Goal: Navigation & Orientation: Go to known website

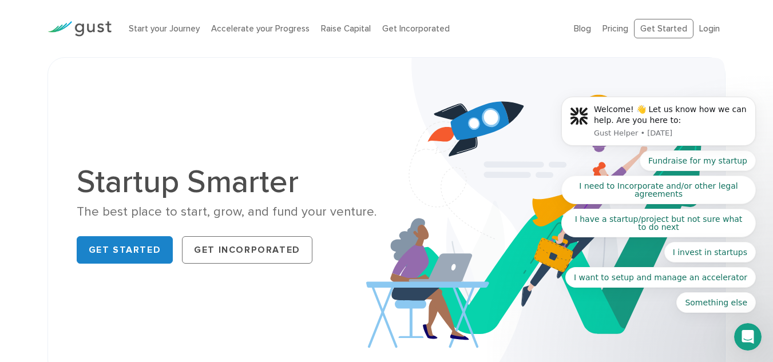
click at [670, 29] on body "Welcome! 👋 Let us know how we can help. Are you here to: Gust Helper • [DATE] F…" at bounding box center [659, 124] width 220 height 405
click at [651, 29] on body "Welcome! 👋 Let us know how we can help. Are you here to: Gust Helper • [DATE] F…" at bounding box center [659, 124] width 220 height 405
click at [416, 101] on img at bounding box center [545, 217] width 359 height 319
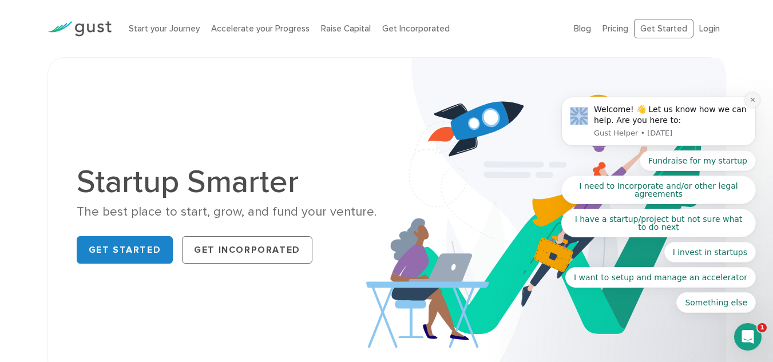
click at [751, 103] on icon "Dismiss notification" at bounding box center [752, 100] width 6 height 6
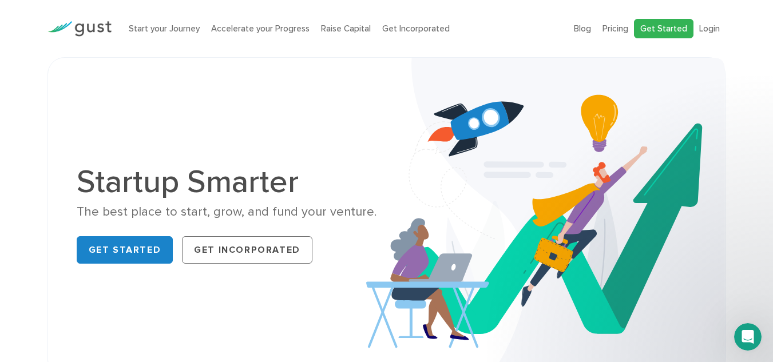
click at [672, 33] on link "Get Started" at bounding box center [664, 29] width 60 height 20
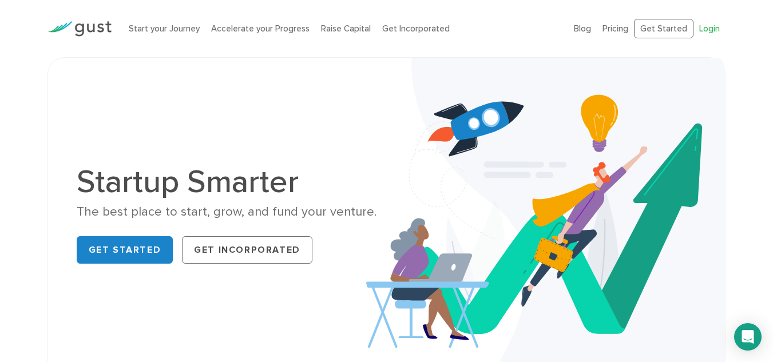
click at [706, 29] on link "Login" at bounding box center [709, 28] width 21 height 10
